Goal: Task Accomplishment & Management: Use online tool/utility

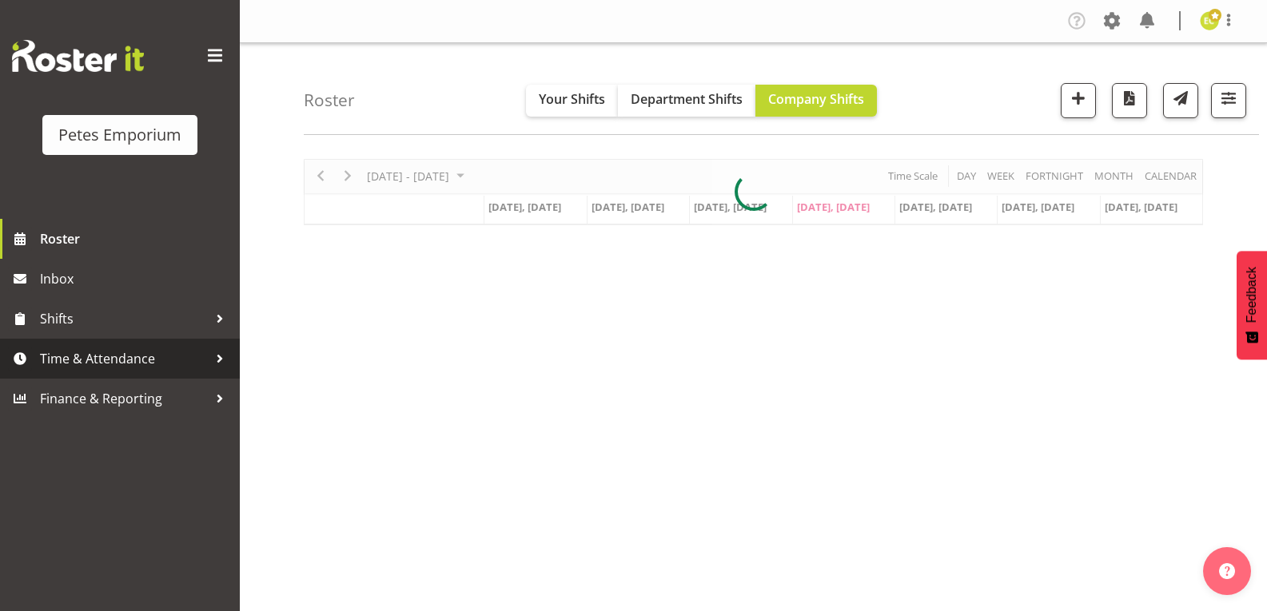
click at [125, 360] on span "Time & Attendance" at bounding box center [124, 359] width 168 height 24
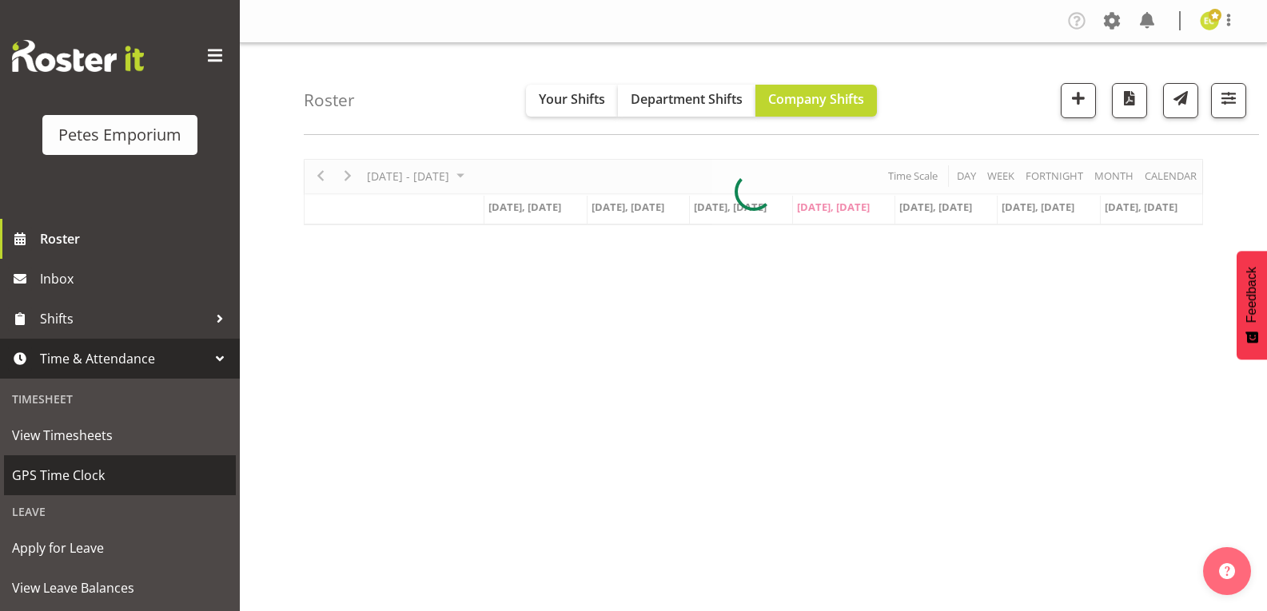
click at [97, 466] on span "GPS Time Clock" at bounding box center [120, 476] width 216 height 24
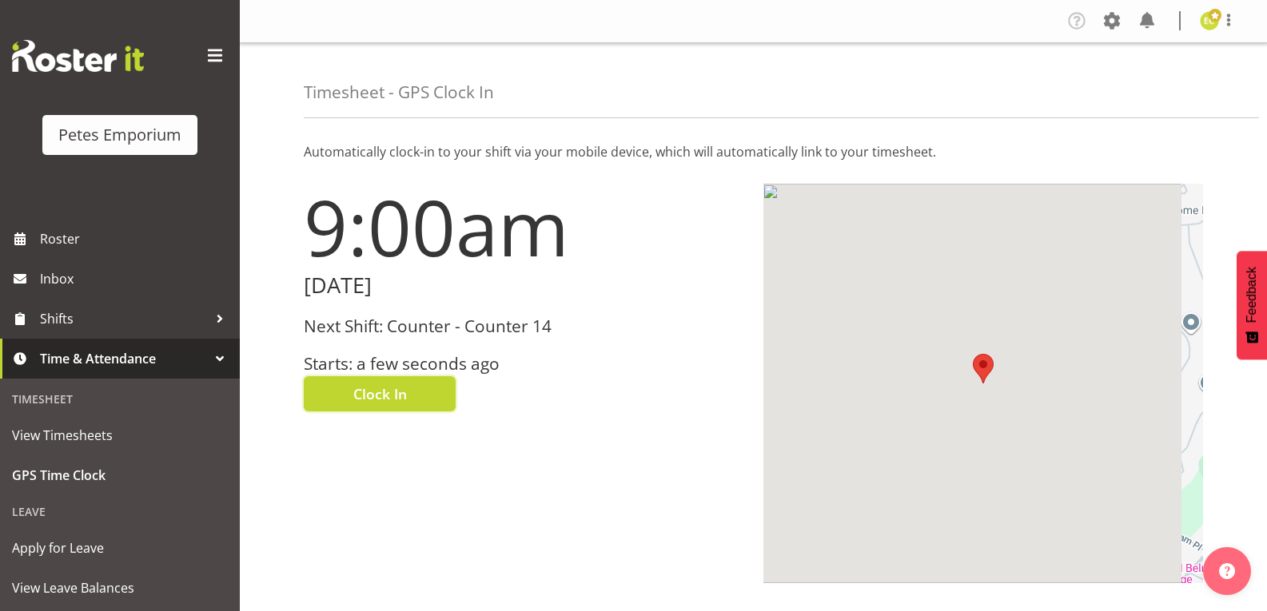
drag, startPoint x: 424, startPoint y: 395, endPoint x: 719, endPoint y: 189, distance: 359.9
click at [427, 396] on button "Clock In" at bounding box center [380, 393] width 152 height 35
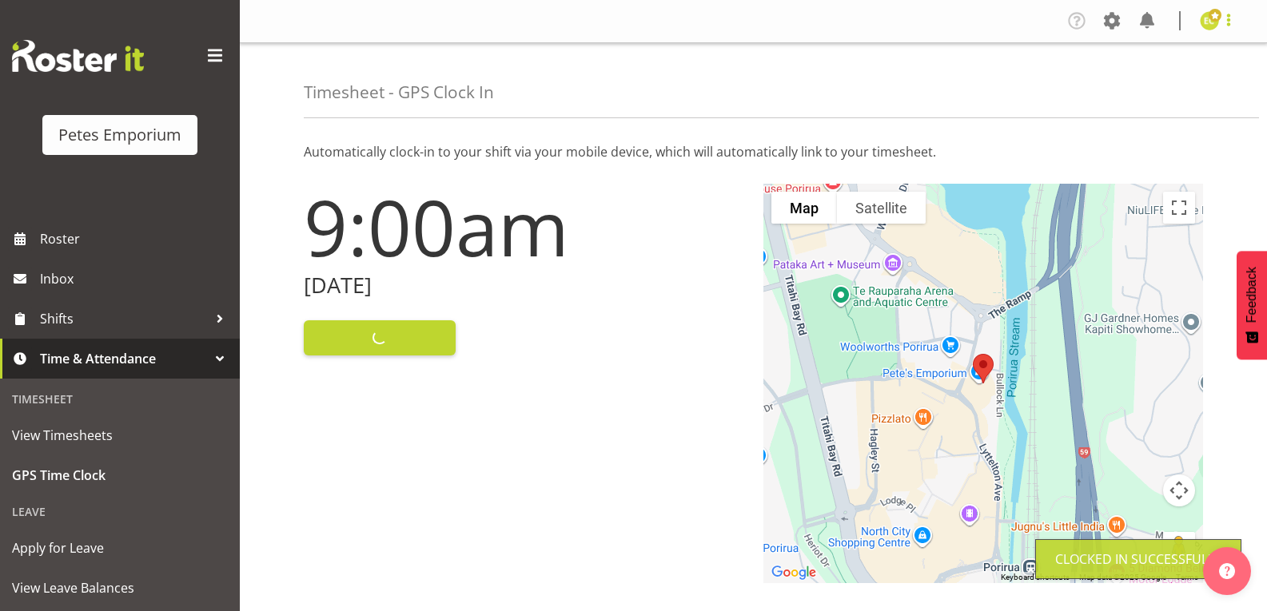
click at [1228, 23] on span at bounding box center [1228, 19] width 19 height 19
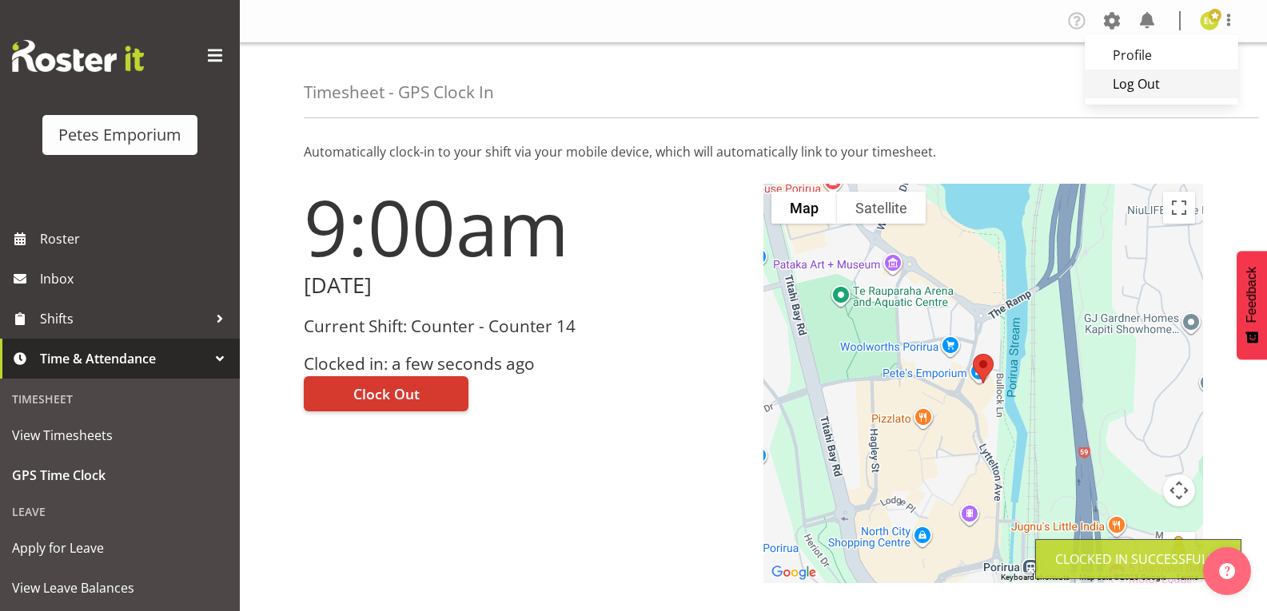
click at [1140, 90] on link "Log Out" at bounding box center [1161, 84] width 153 height 29
